Goal: Check status: Check status

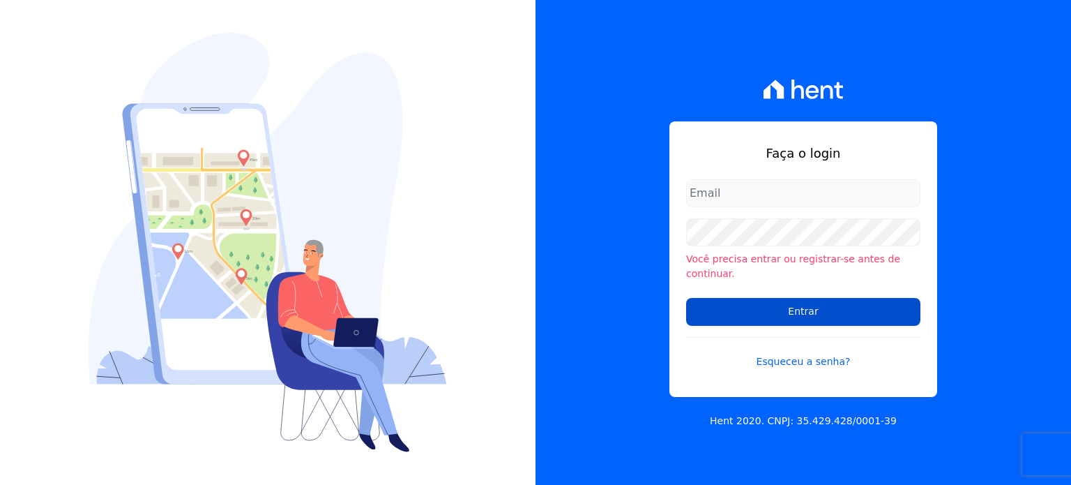
type input "[EMAIL_ADDRESS][PERSON_NAME][DOMAIN_NAME]"
click at [771, 303] on input "Entrar" at bounding box center [803, 312] width 234 height 28
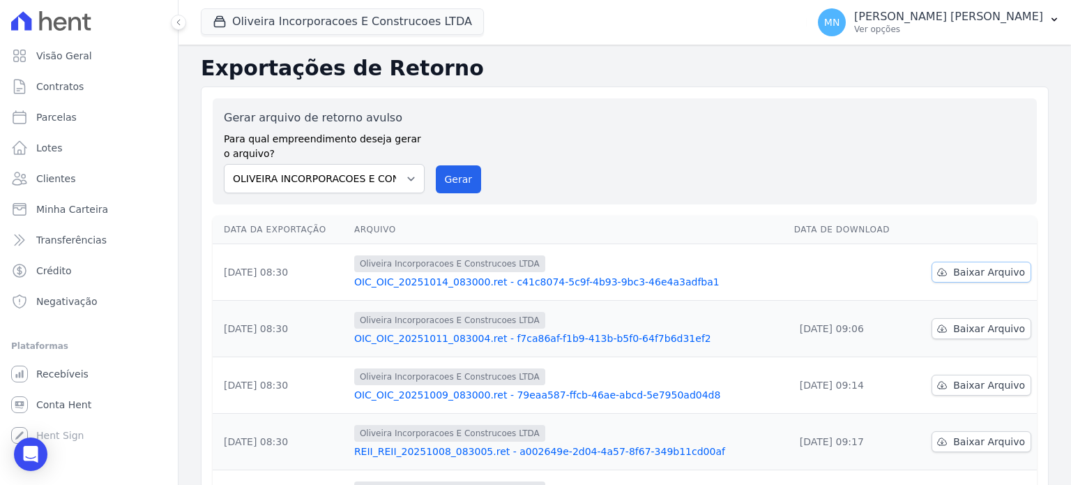
click at [965, 271] on span "Baixar Arquivo" at bounding box center [989, 272] width 72 height 14
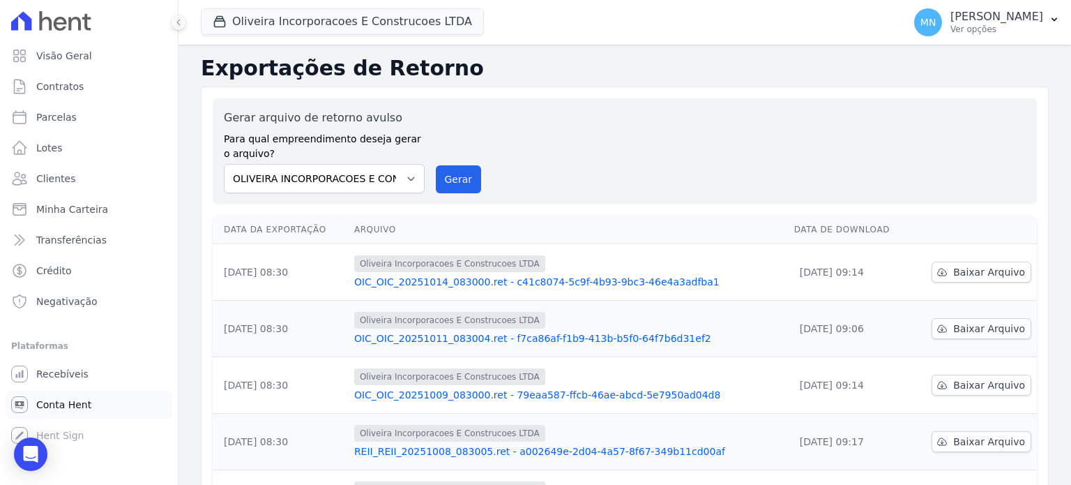
click at [45, 407] on span "Conta Hent" at bounding box center [63, 405] width 55 height 14
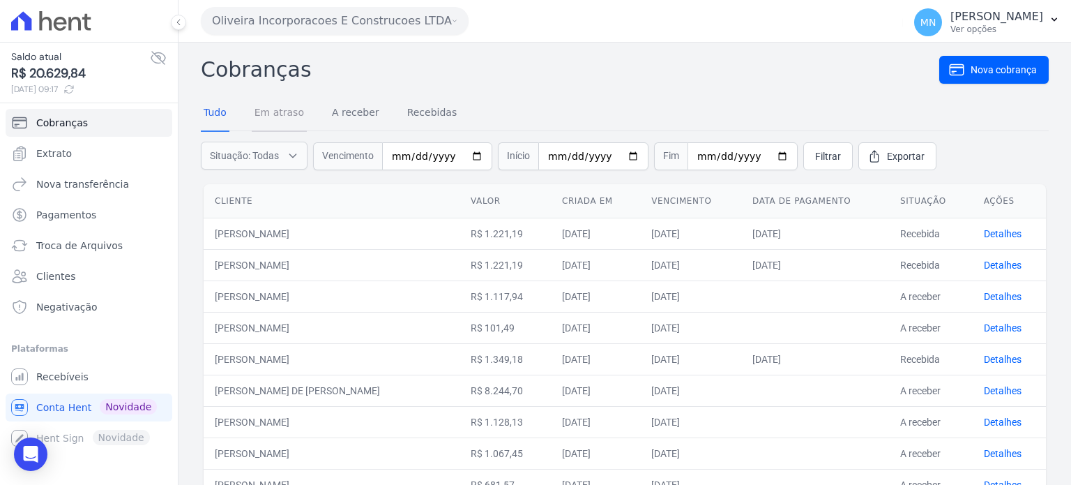
click at [285, 111] on link "Em atraso" at bounding box center [279, 114] width 55 height 36
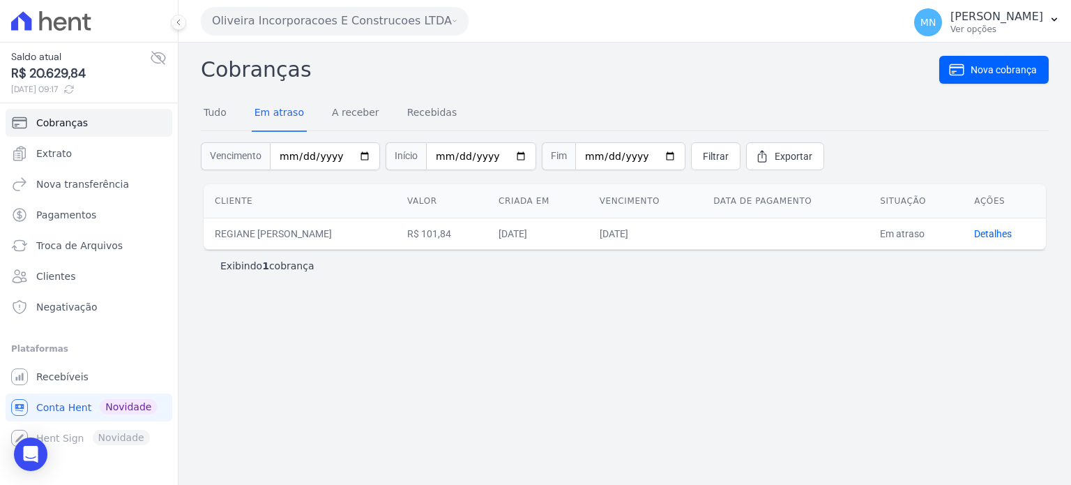
drag, startPoint x: 262, startPoint y: 230, endPoint x: 435, endPoint y: 235, distance: 173.7
click at [396, 237] on td "REGIANE CRISTINA SANTANA E SILVA" at bounding box center [300, 233] width 192 height 31
click at [541, 351] on div "Cobranças Nova cobrança Tudo Em atraso A receber Recebidas Vencimento Início Fi…" at bounding box center [625, 264] width 893 height 442
